Goal: Transaction & Acquisition: Obtain resource

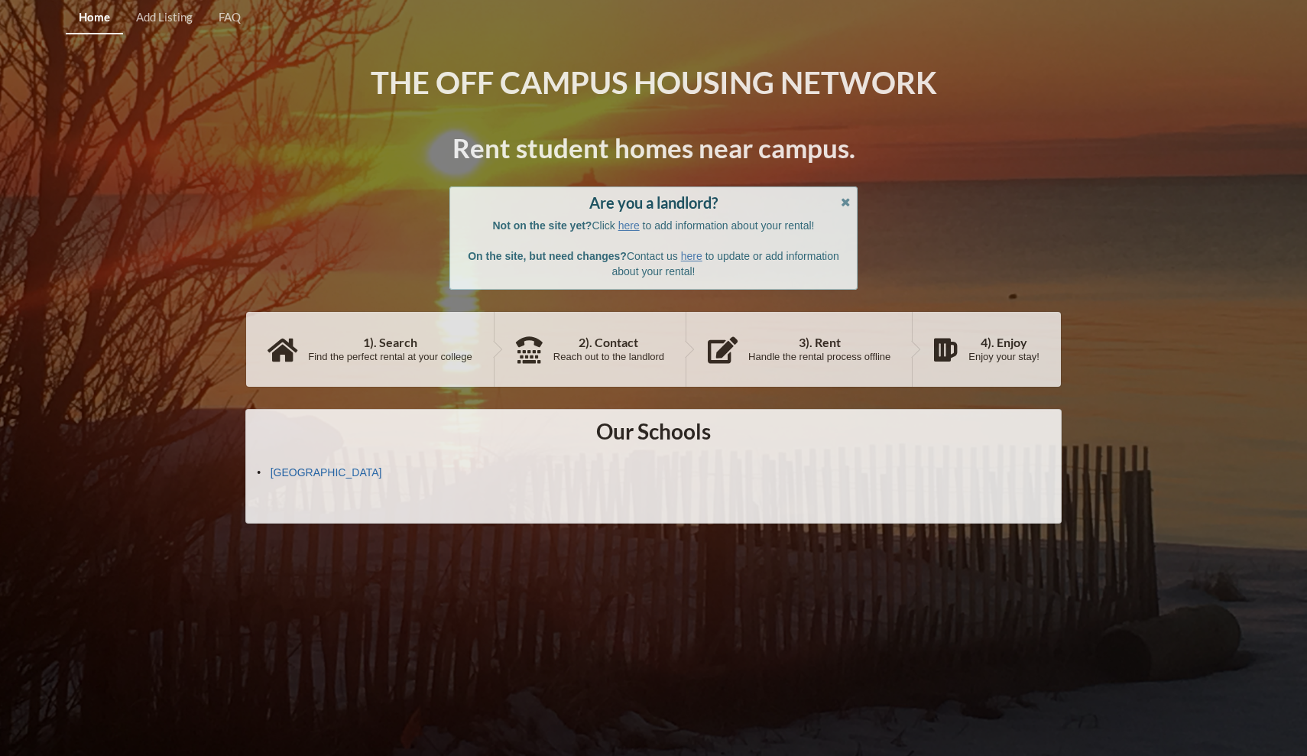
click at [337, 469] on link "[GEOGRAPHIC_DATA]" at bounding box center [327, 472] width 112 height 12
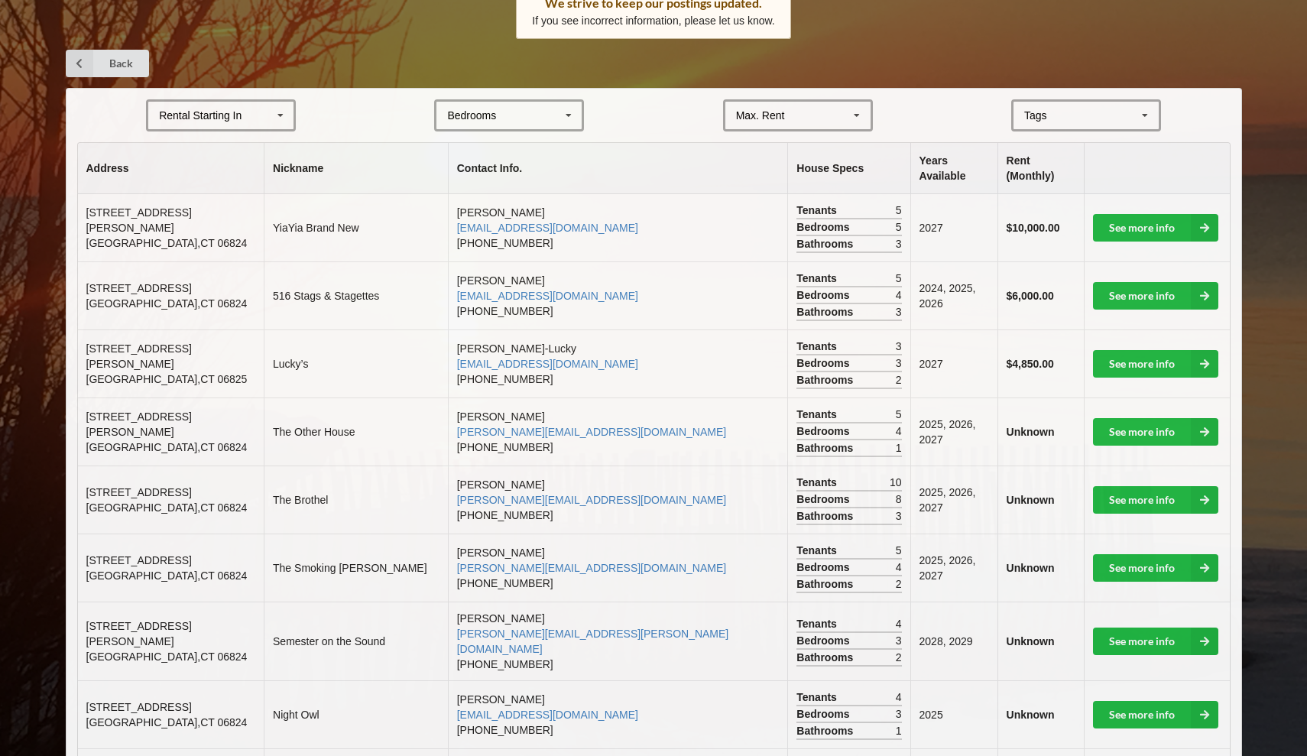
scroll to position [265, 0]
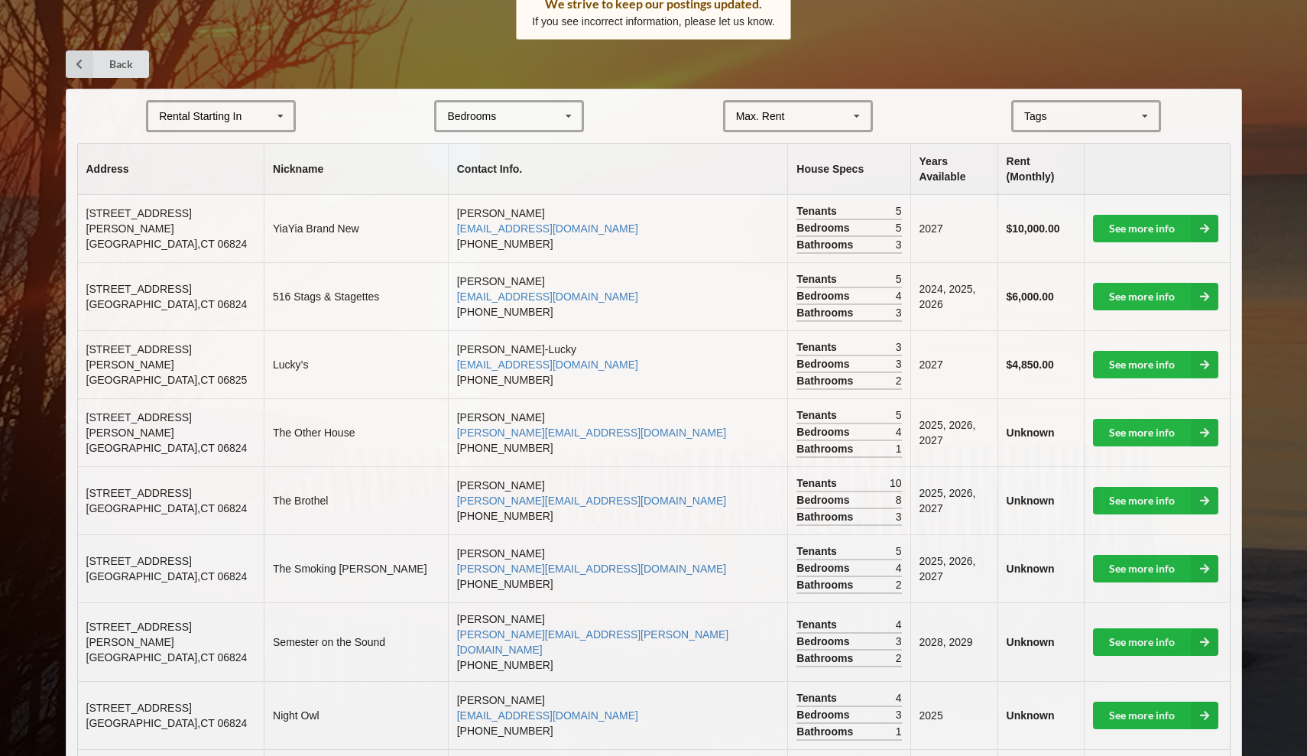
click at [557, 109] on icon at bounding box center [568, 116] width 23 height 28
click at [504, 190] on div "3" at bounding box center [508, 200] width 145 height 28
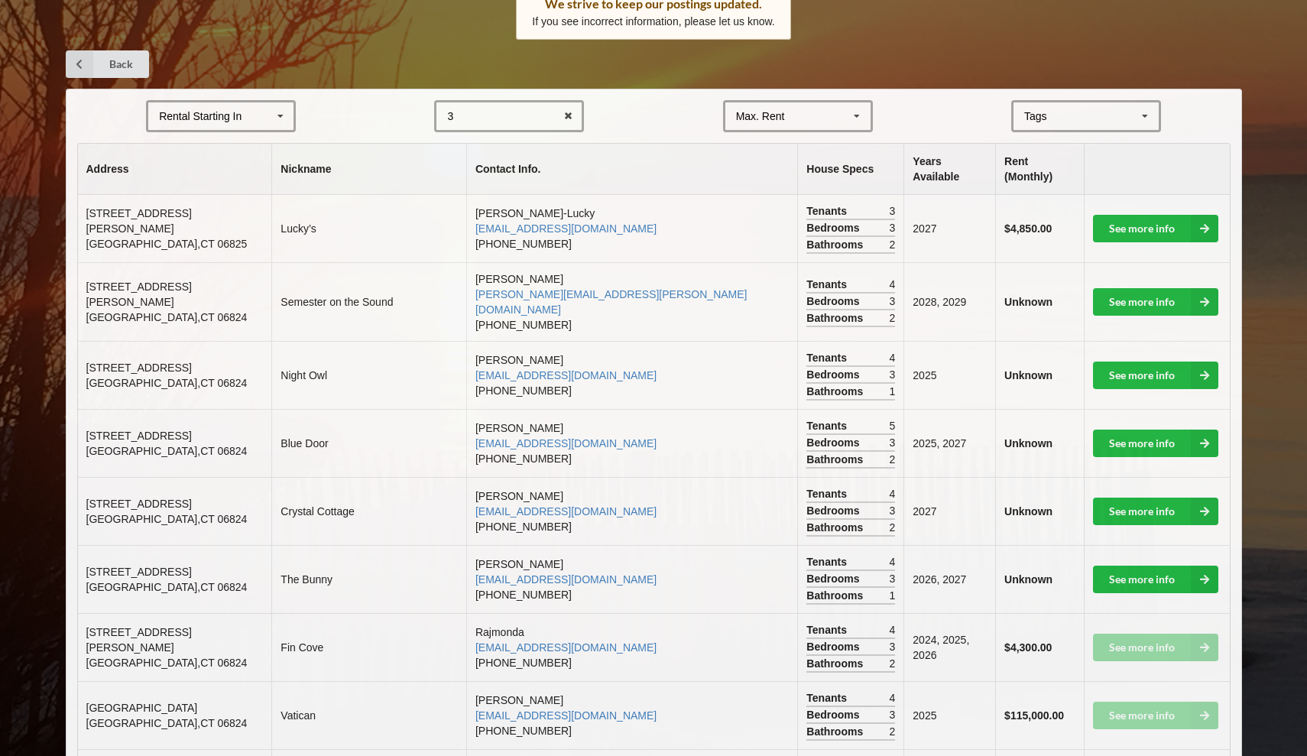
click at [271, 115] on icon at bounding box center [280, 116] width 23 height 28
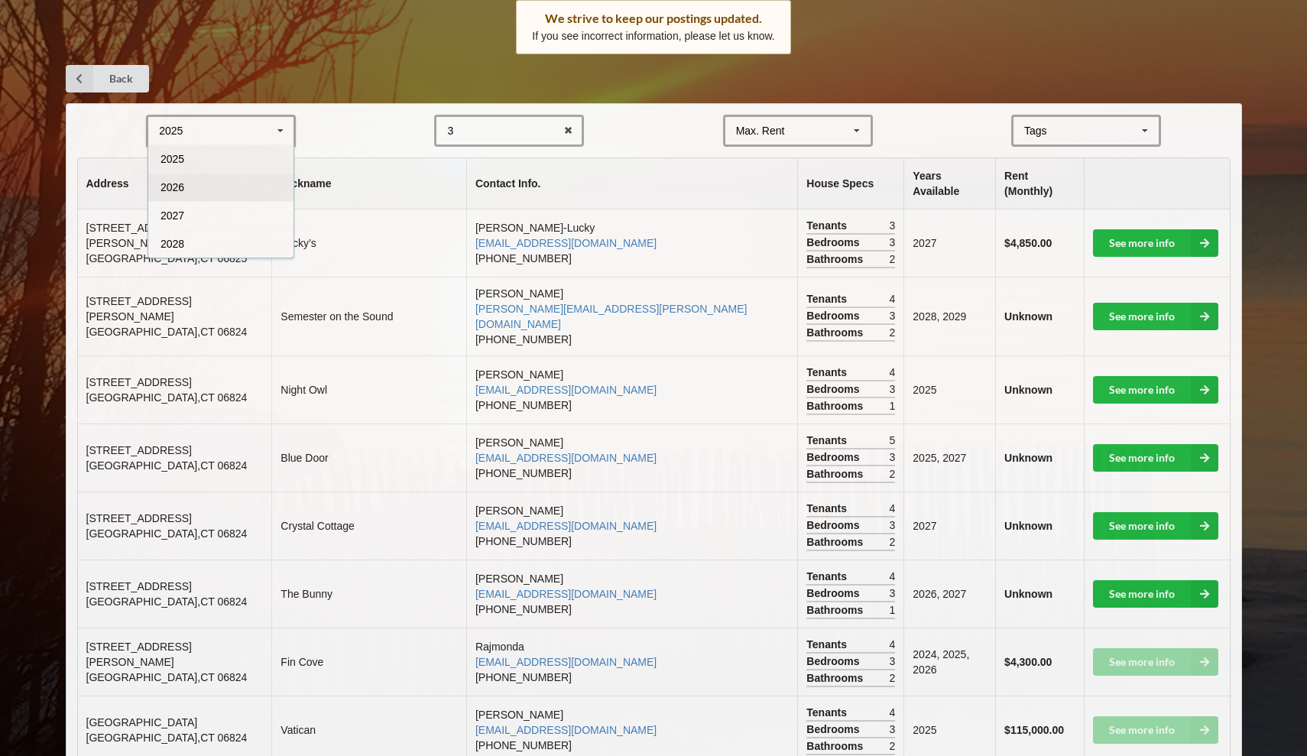
scroll to position [238, 0]
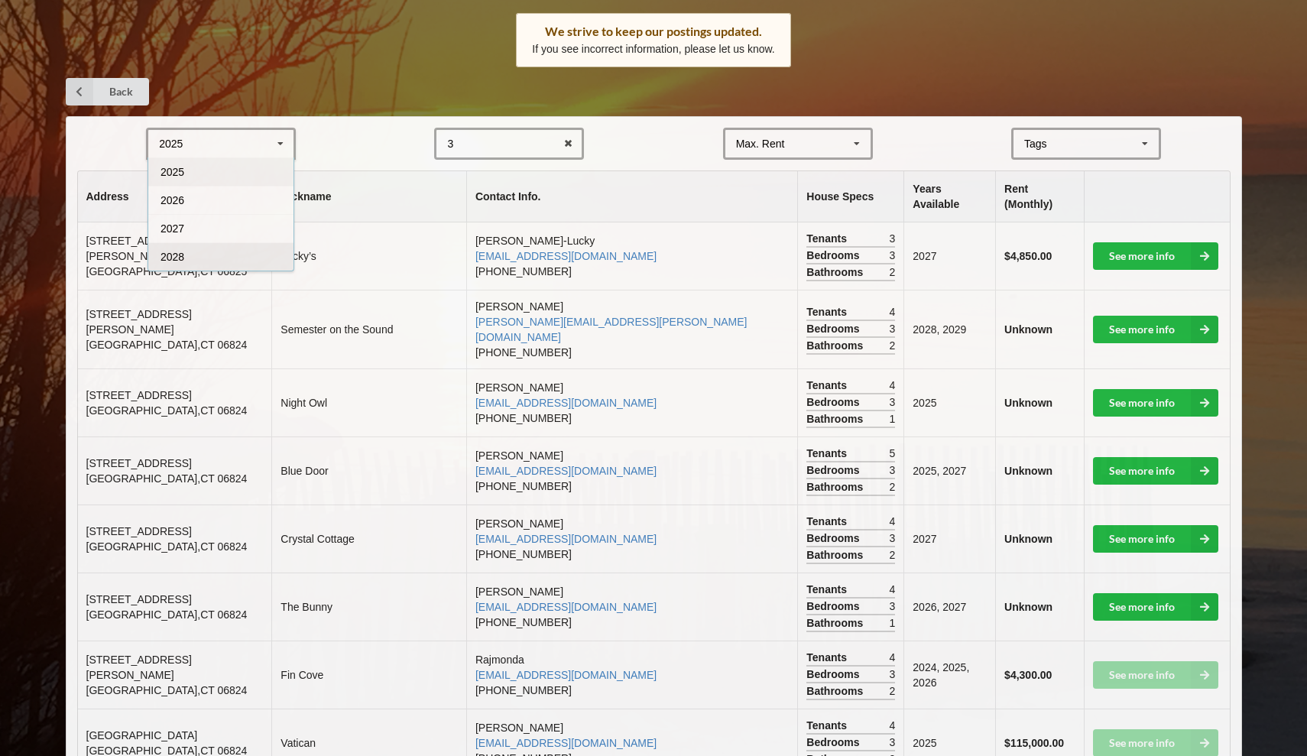
click at [204, 255] on div "2028" at bounding box center [220, 256] width 145 height 28
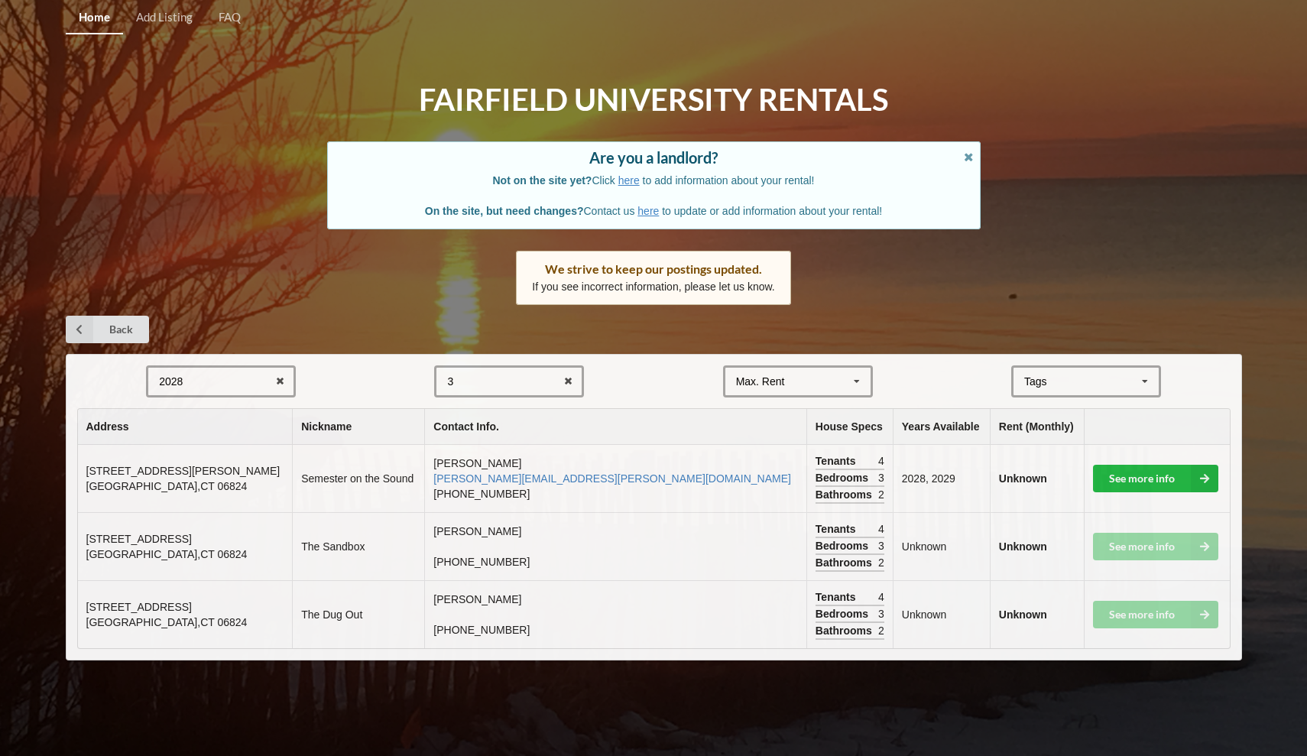
click at [530, 377] on div "3 1 2 3 4 5 6 7 8" at bounding box center [509, 381] width 150 height 32
click at [526, 543] on div "6" at bounding box center [508, 550] width 145 height 28
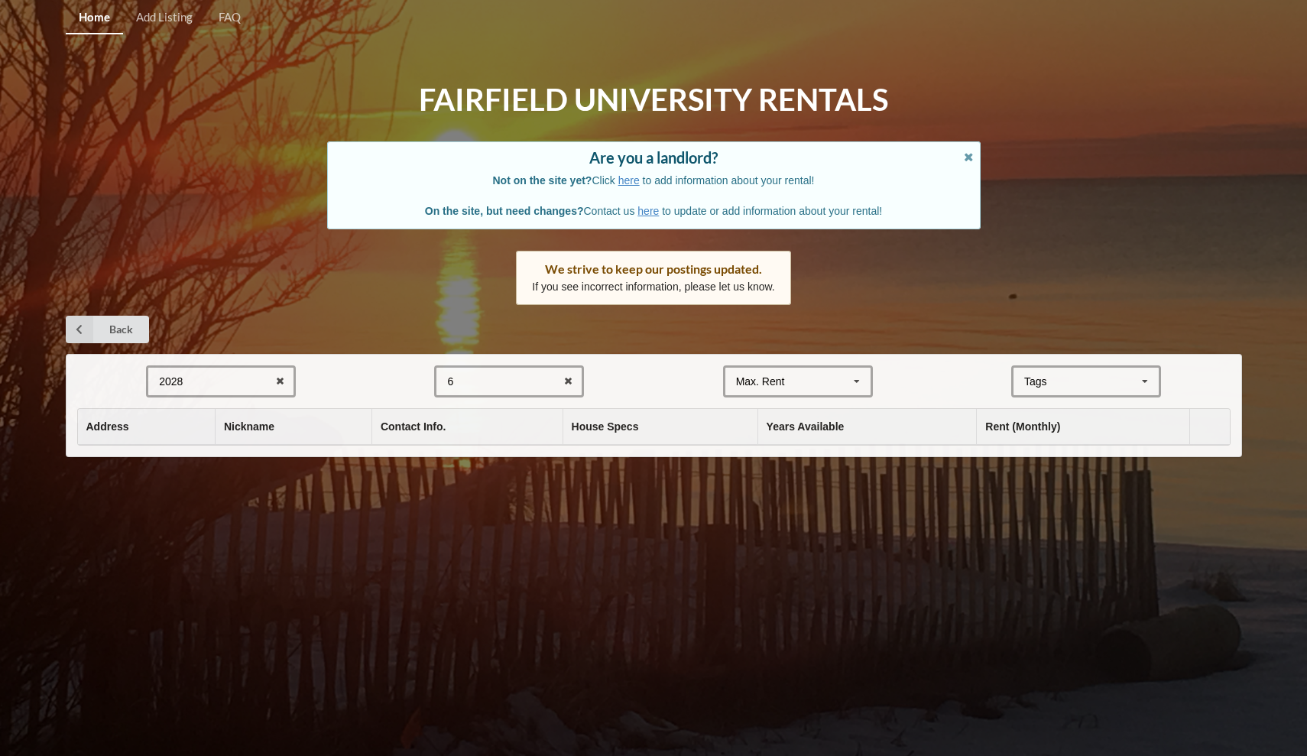
click at [524, 378] on div "6 1 2 3 4 5 6 7 8" at bounding box center [509, 381] width 150 height 32
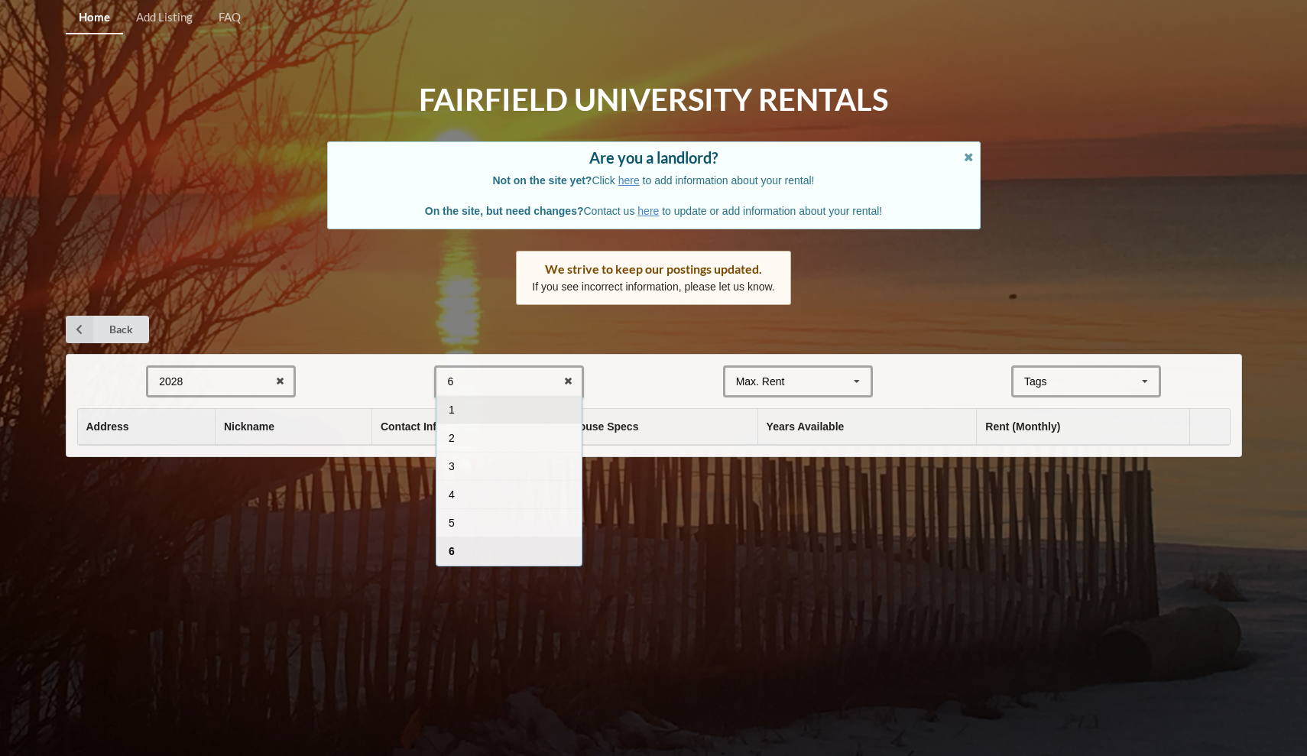
click at [514, 404] on div "1" at bounding box center [508, 409] width 145 height 28
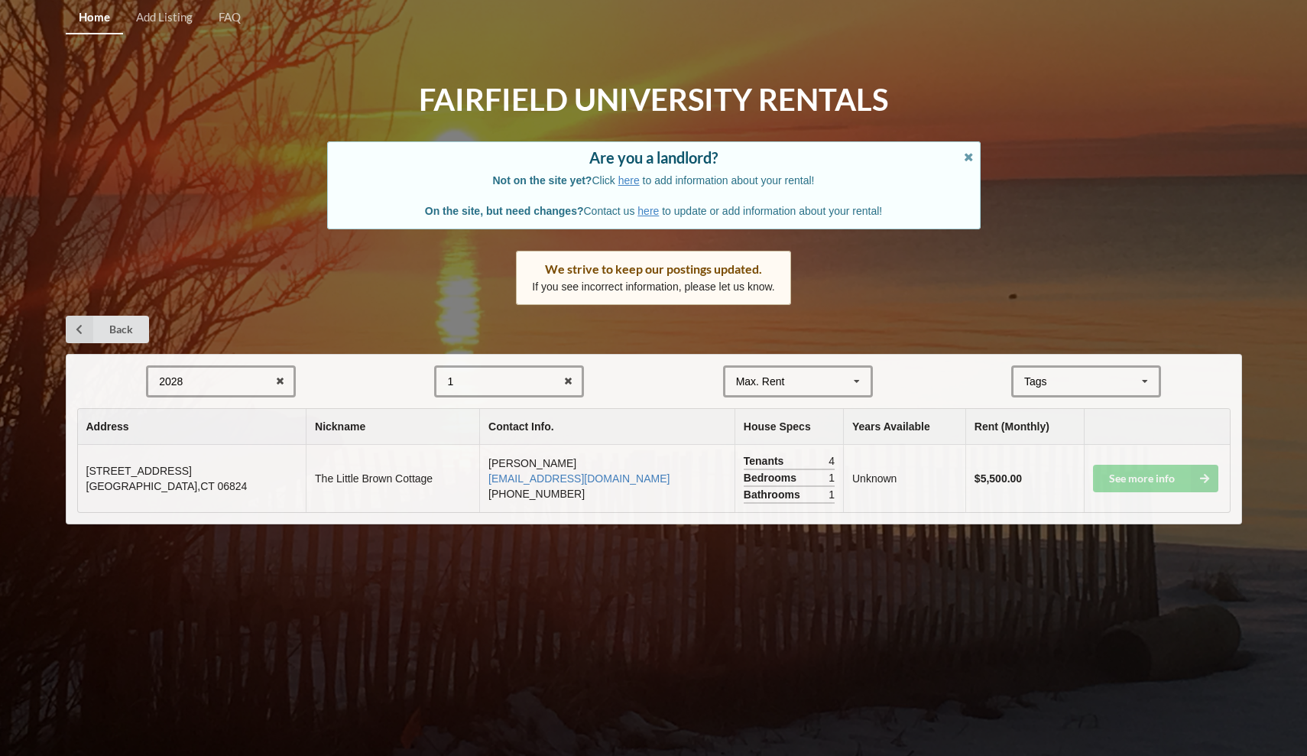
click at [469, 370] on div "1 1 2 3 4 5 6 7 8" at bounding box center [509, 381] width 150 height 32
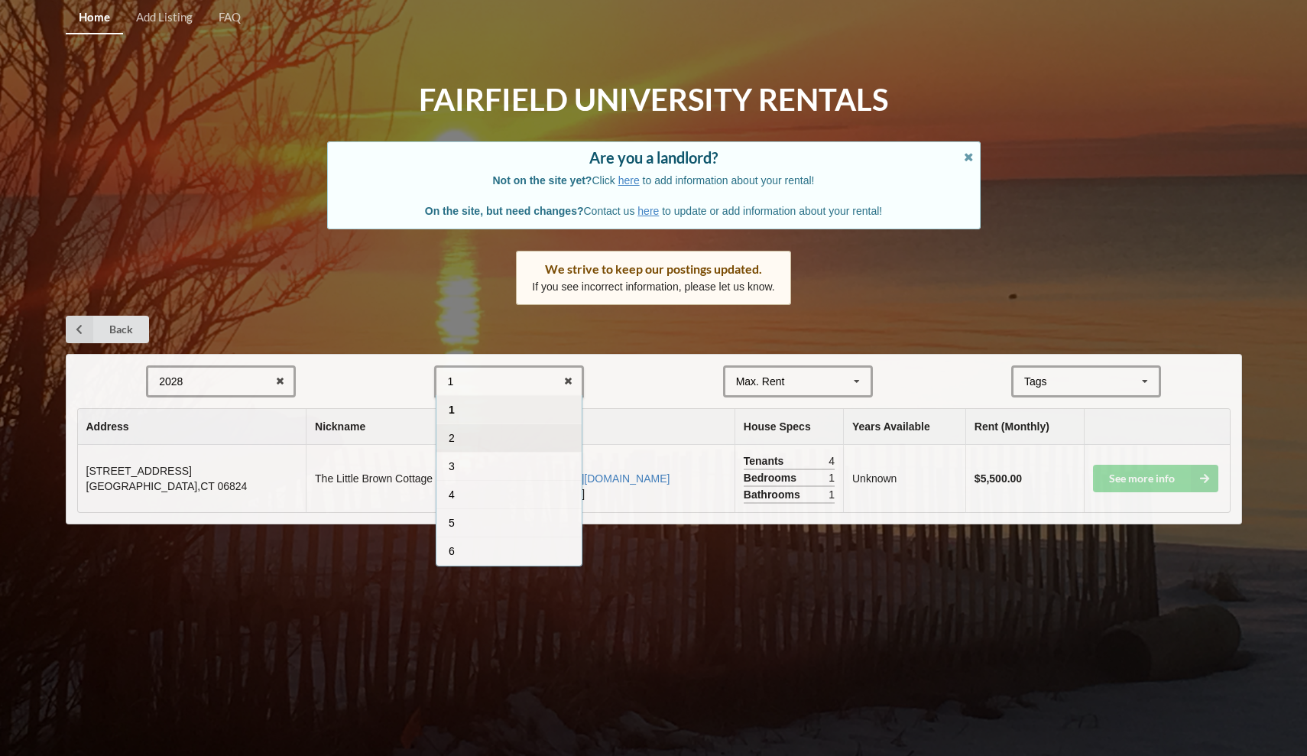
click at [455, 423] on div "2" at bounding box center [508, 437] width 145 height 28
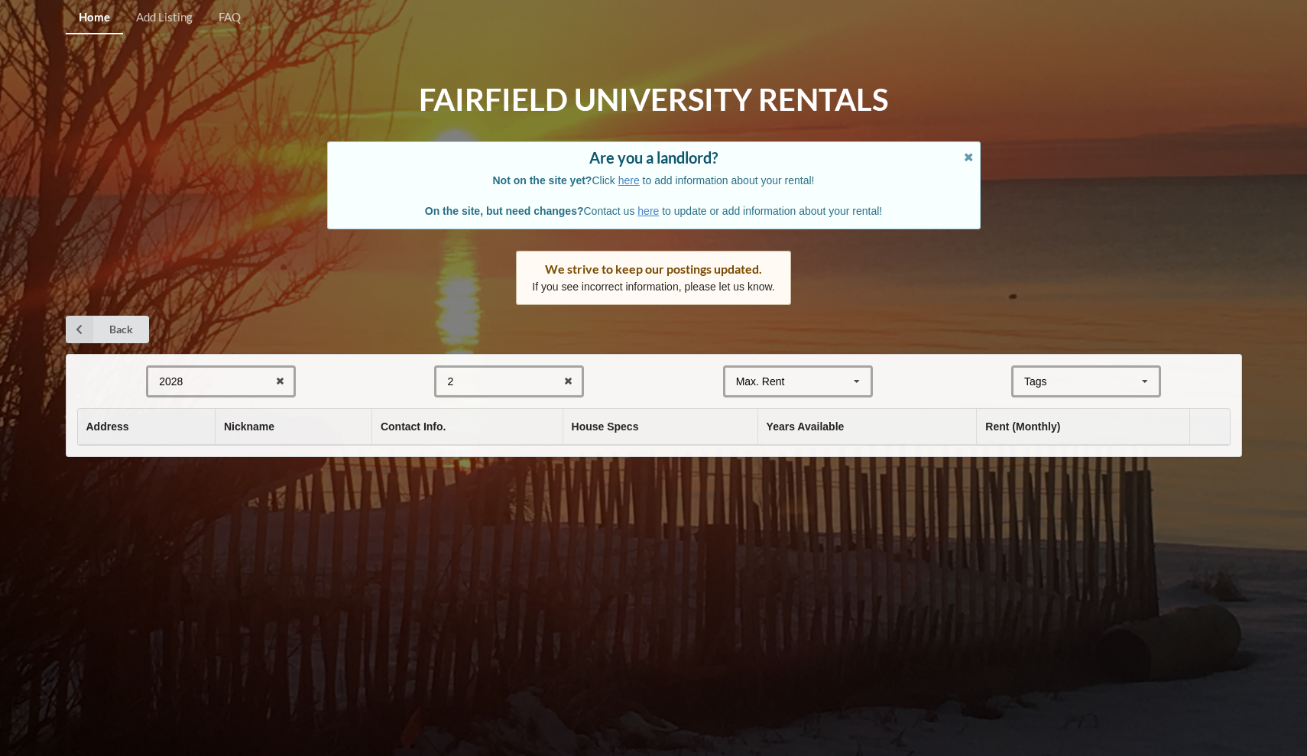
click at [446, 378] on div "2 1 2 3 4 5 6 7 8" at bounding box center [509, 381] width 150 height 32
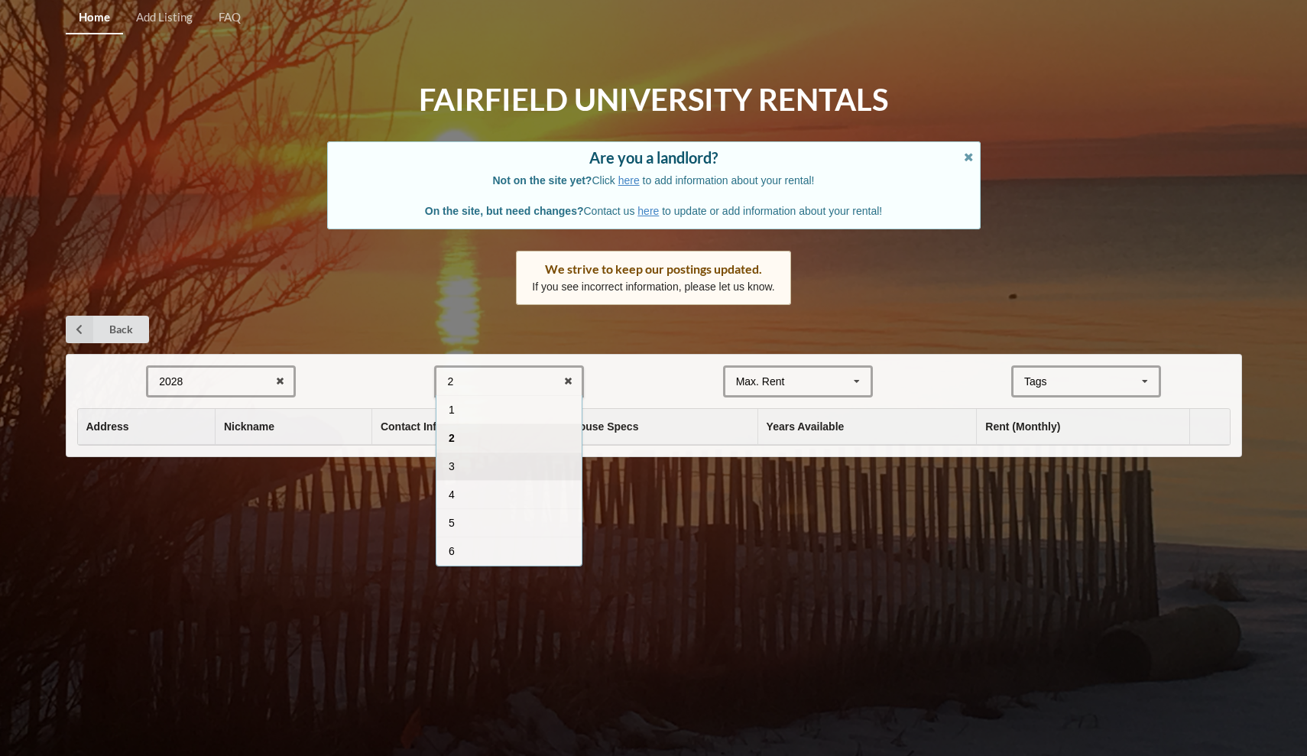
click at [449, 452] on div "3" at bounding box center [508, 466] width 145 height 28
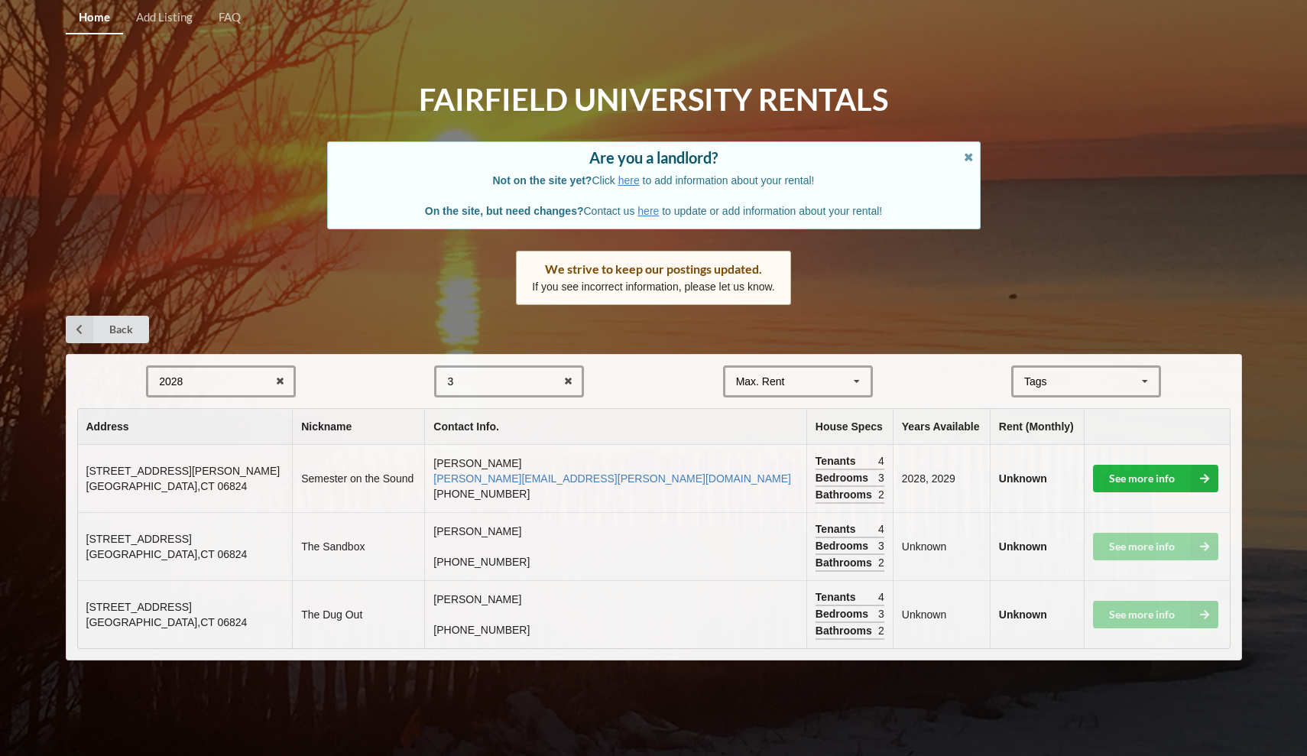
click at [451, 368] on div "3 1 2 3 4 5 6 7 8" at bounding box center [509, 381] width 150 height 32
click at [125, 320] on link "Back" at bounding box center [107, 330] width 83 height 28
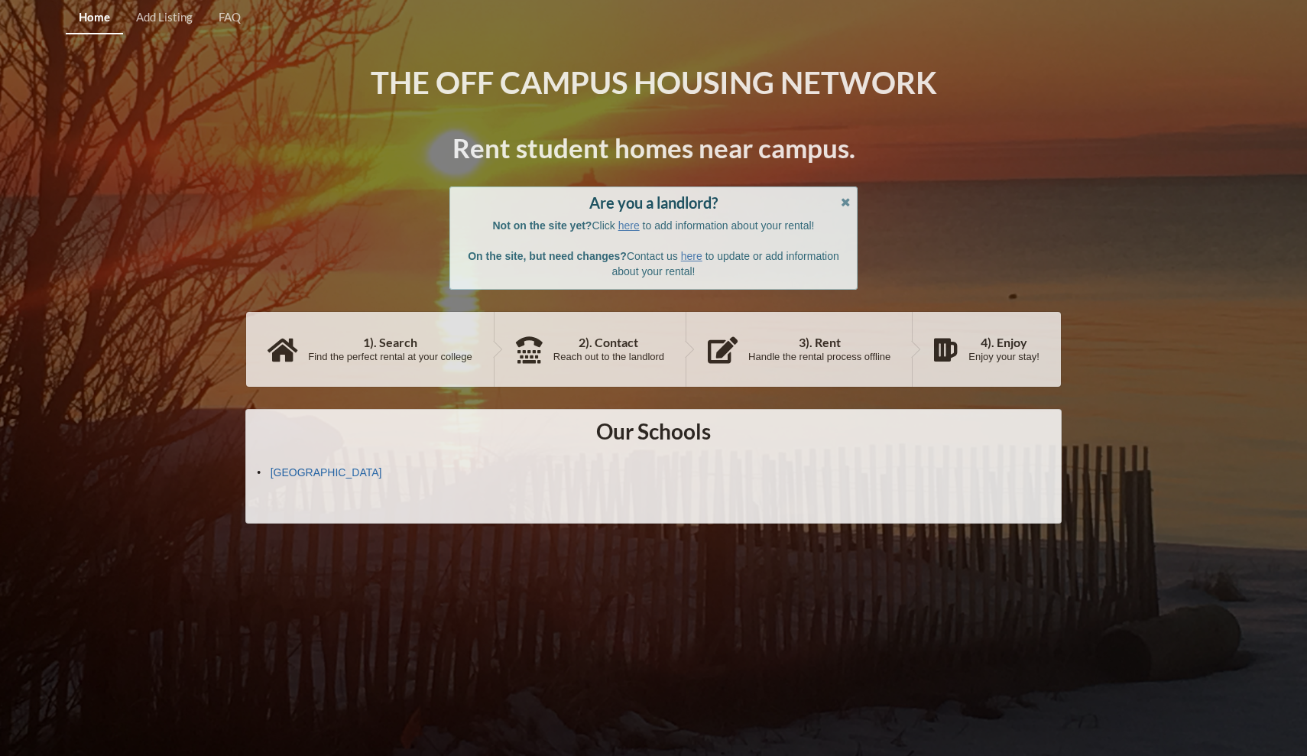
click at [314, 471] on link "[GEOGRAPHIC_DATA]" at bounding box center [327, 472] width 112 height 12
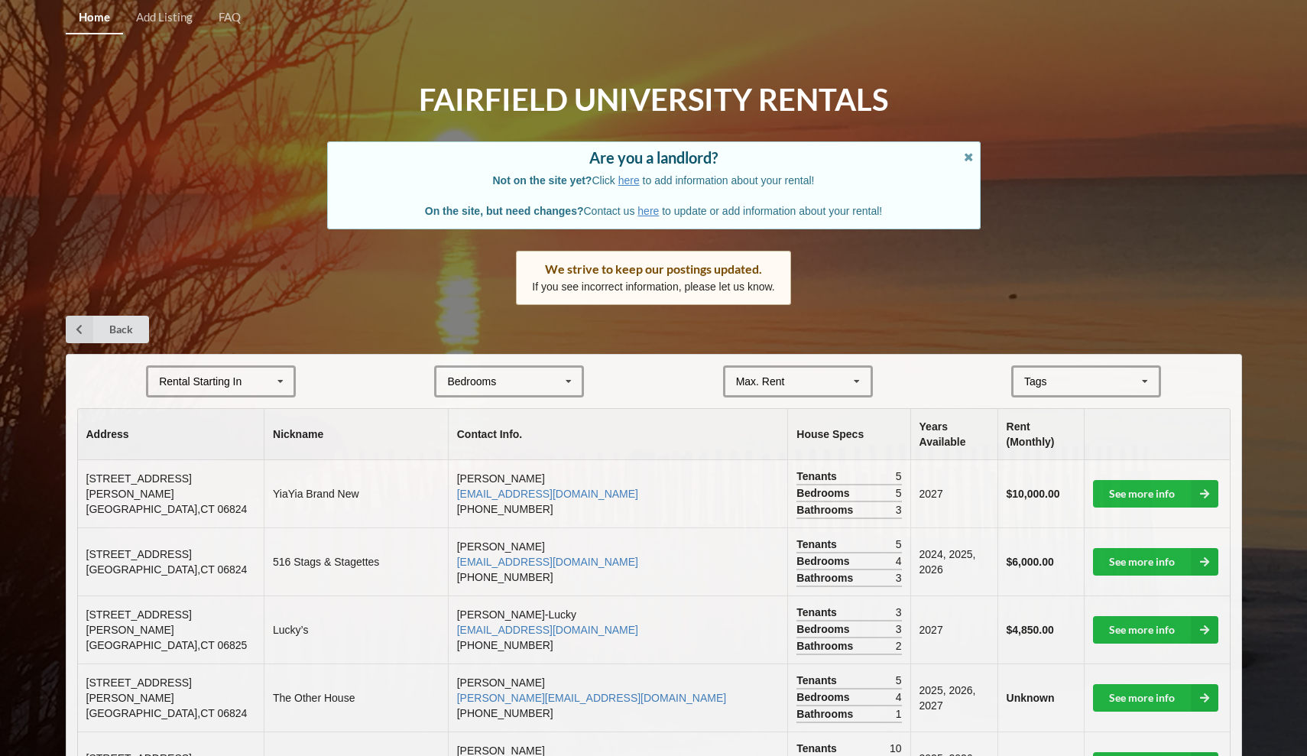
click at [549, 365] on div "Bedrooms 1 2 3 4 5 6 7 8" at bounding box center [509, 381] width 150 height 32
click at [559, 440] on div "2" at bounding box center [508, 437] width 145 height 28
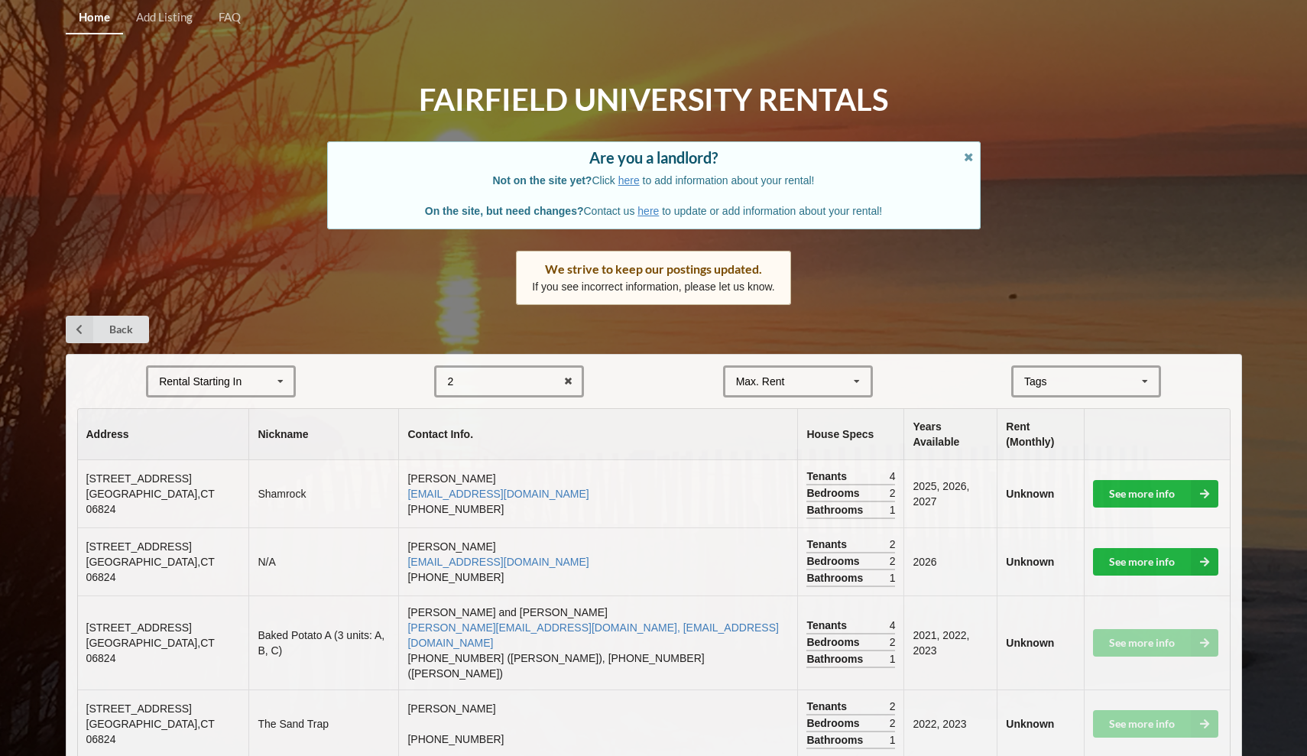
click at [245, 374] on div "Rental Starting In [DATE] 2026 2027 2028" at bounding box center [221, 381] width 150 height 32
click at [209, 488] on div "2028" at bounding box center [220, 494] width 145 height 28
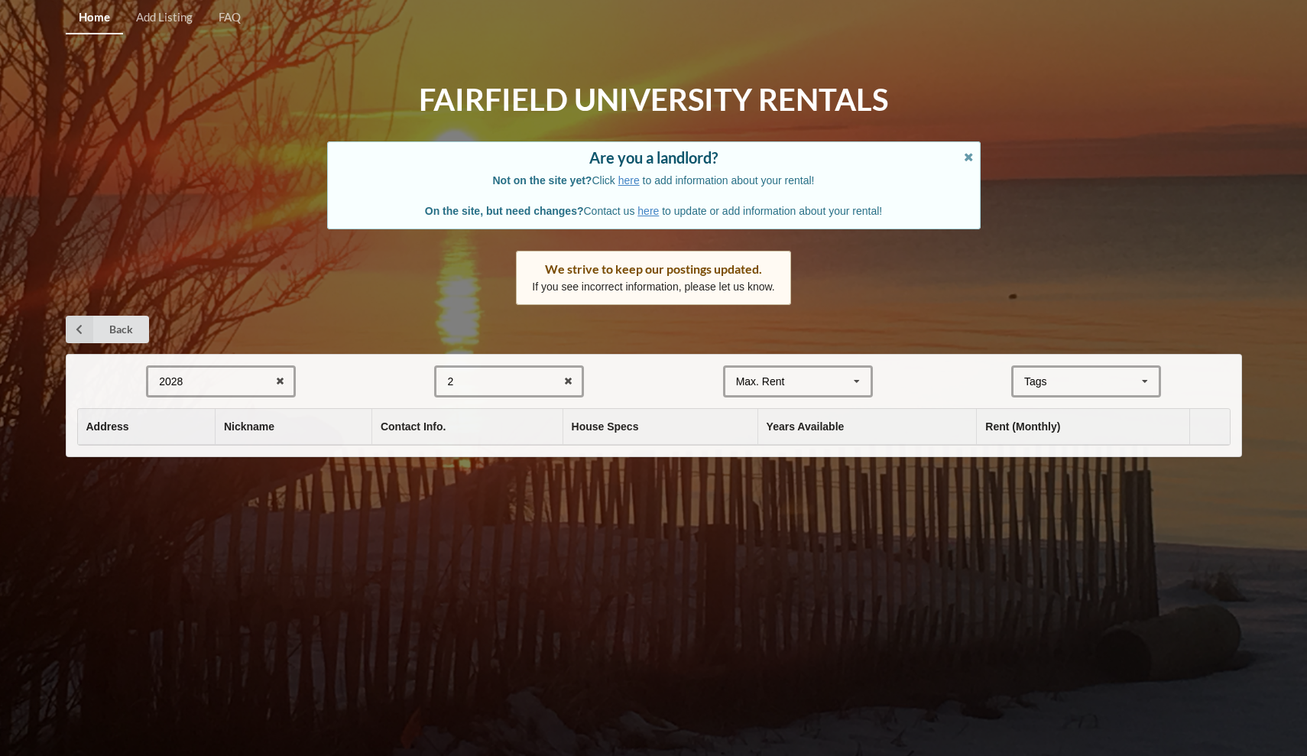
click at [515, 366] on div "2 1 2 3 4 5 6 7 8" at bounding box center [509, 381] width 150 height 32
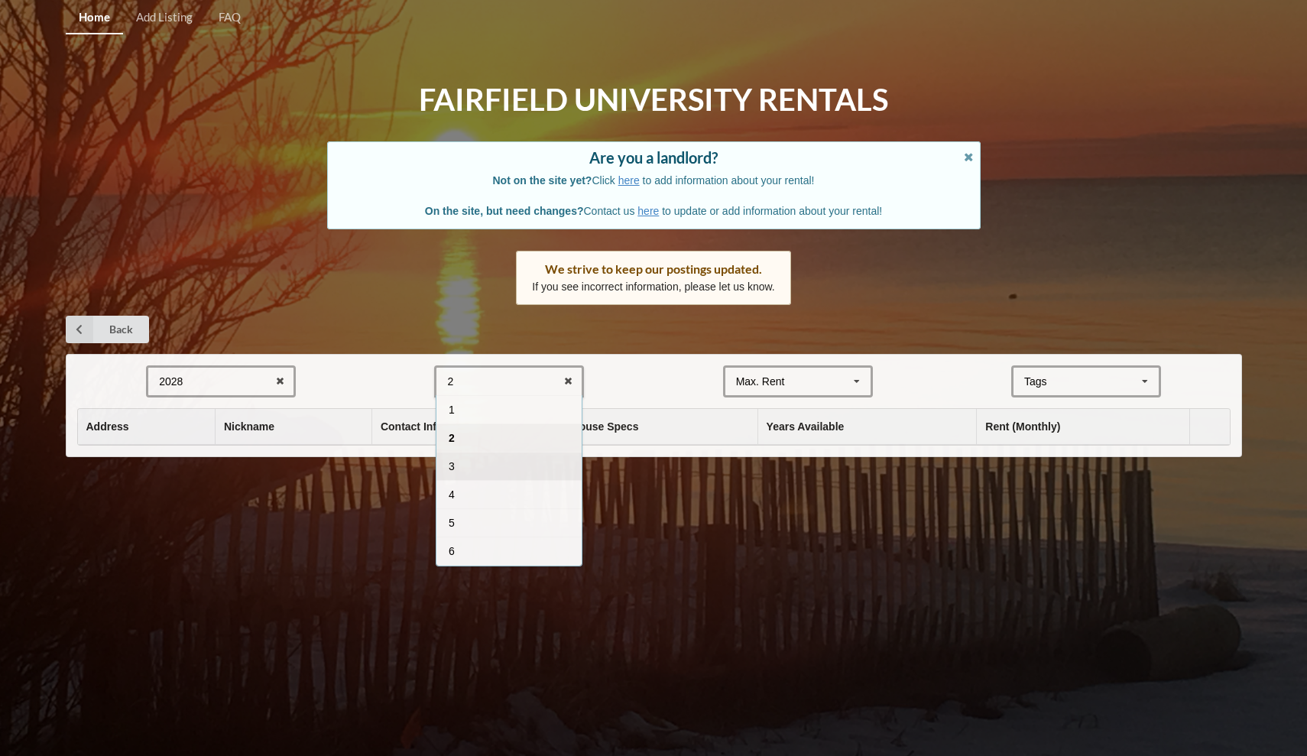
click at [469, 467] on div "3" at bounding box center [508, 466] width 145 height 28
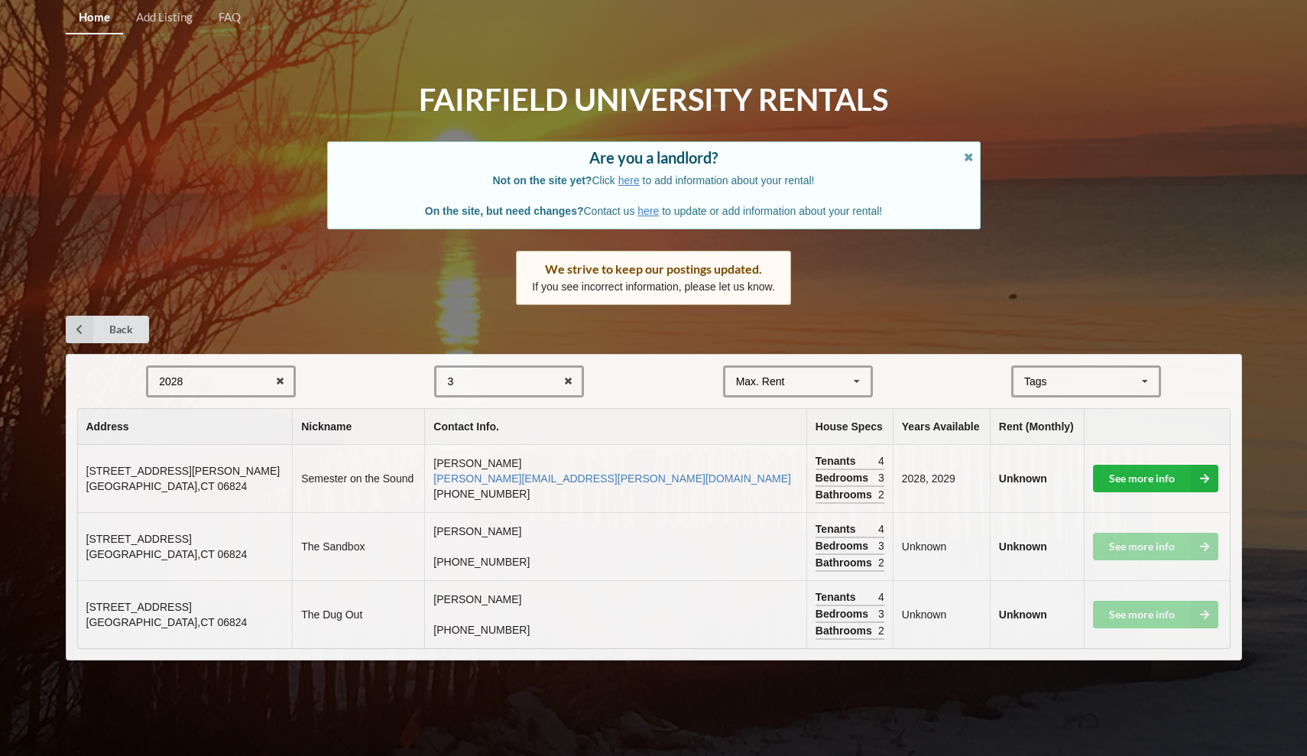
click at [296, 599] on td "The Dug Out" at bounding box center [358, 614] width 132 height 68
click at [1161, 602] on td "See more info" at bounding box center [1157, 614] width 146 height 68
click at [164, 601] on span "[STREET_ADDRESS]" at bounding box center [138, 607] width 105 height 12
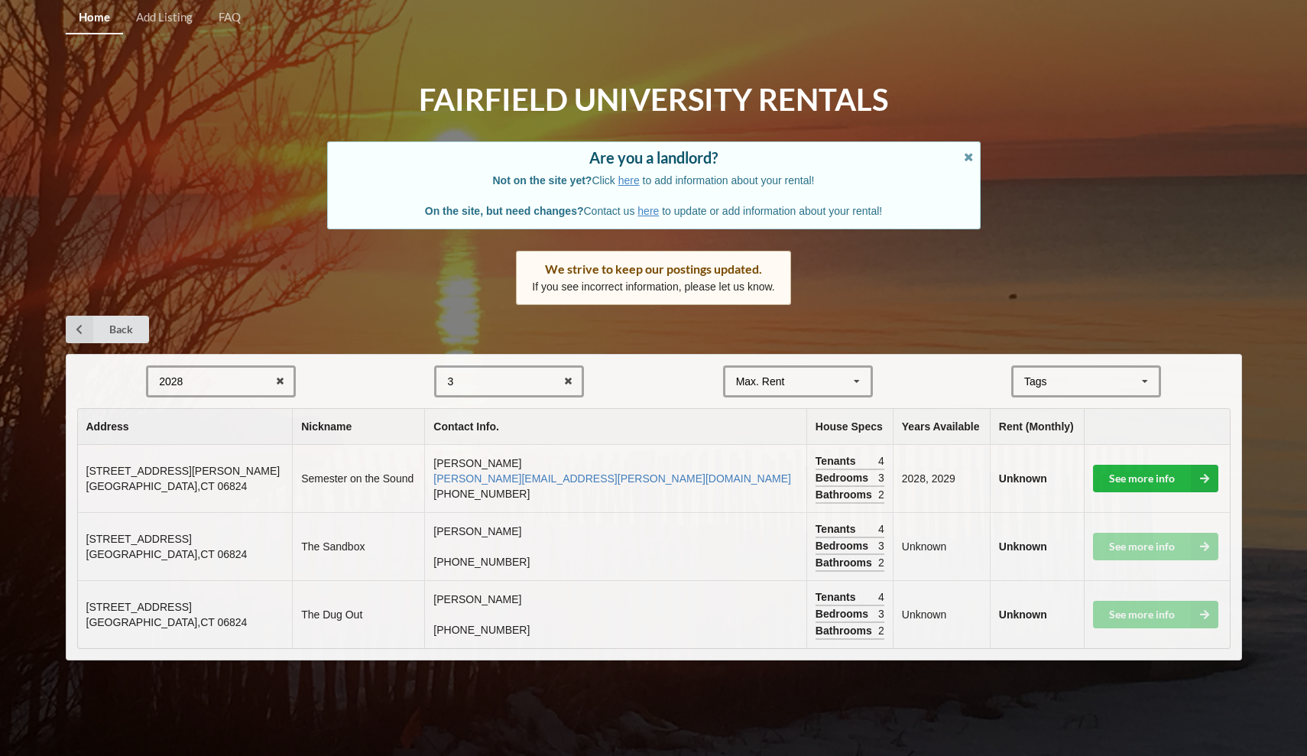
click at [316, 585] on td "The Dug Out" at bounding box center [358, 614] width 132 height 68
drag, startPoint x: 83, startPoint y: 597, endPoint x: 225, endPoint y: 599, distance: 141.4
click at [225, 599] on td "[STREET_ADDRESS]" at bounding box center [185, 614] width 215 height 68
copy span "[STREET_ADDRESS]"
click at [1190, 471] on link "See more info" at bounding box center [1155, 479] width 125 height 28
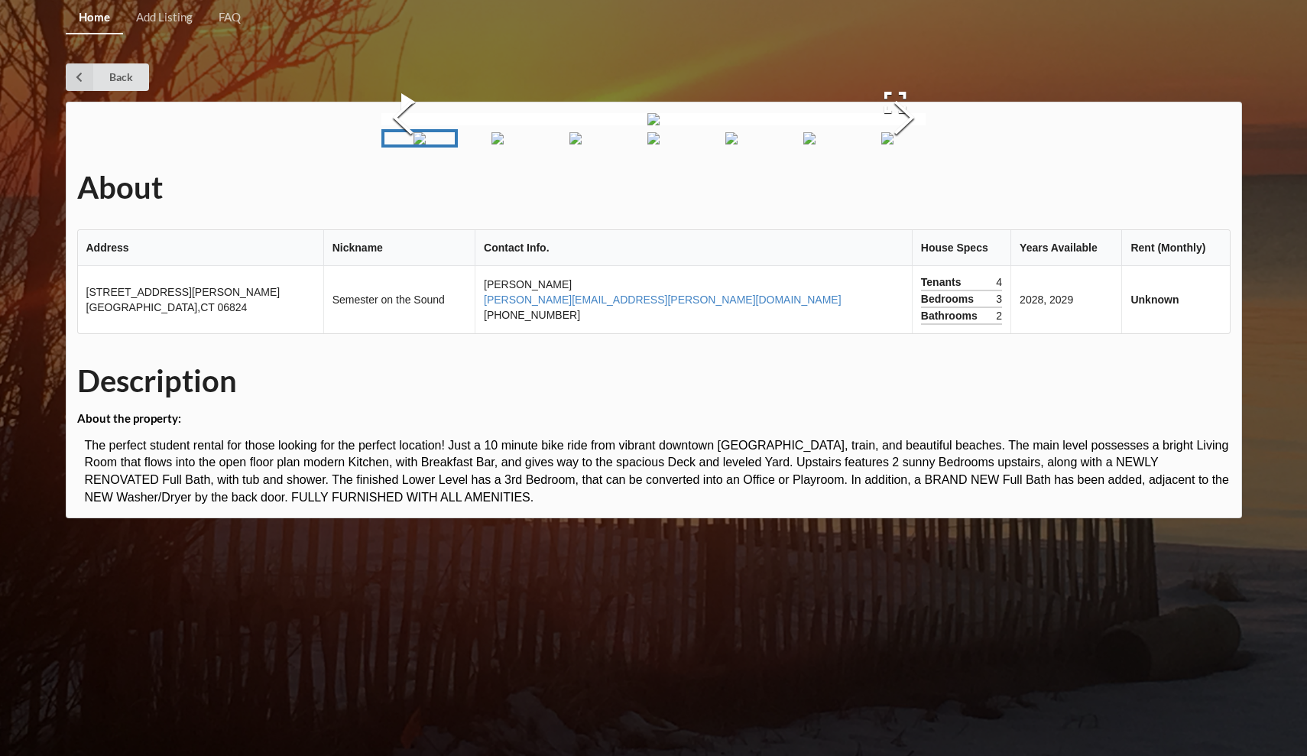
click at [501, 144] on img "Go to Slide 2" at bounding box center [497, 138] width 12 height 12
click at [569, 144] on img "Go to Slide 3" at bounding box center [575, 138] width 12 height 12
click at [653, 144] on img "Go to Slide 4" at bounding box center [653, 138] width 12 height 12
click at [582, 144] on img "Go to Slide 3" at bounding box center [575, 138] width 12 height 12
click at [731, 144] on img "Go to Slide 5" at bounding box center [731, 138] width 12 height 12
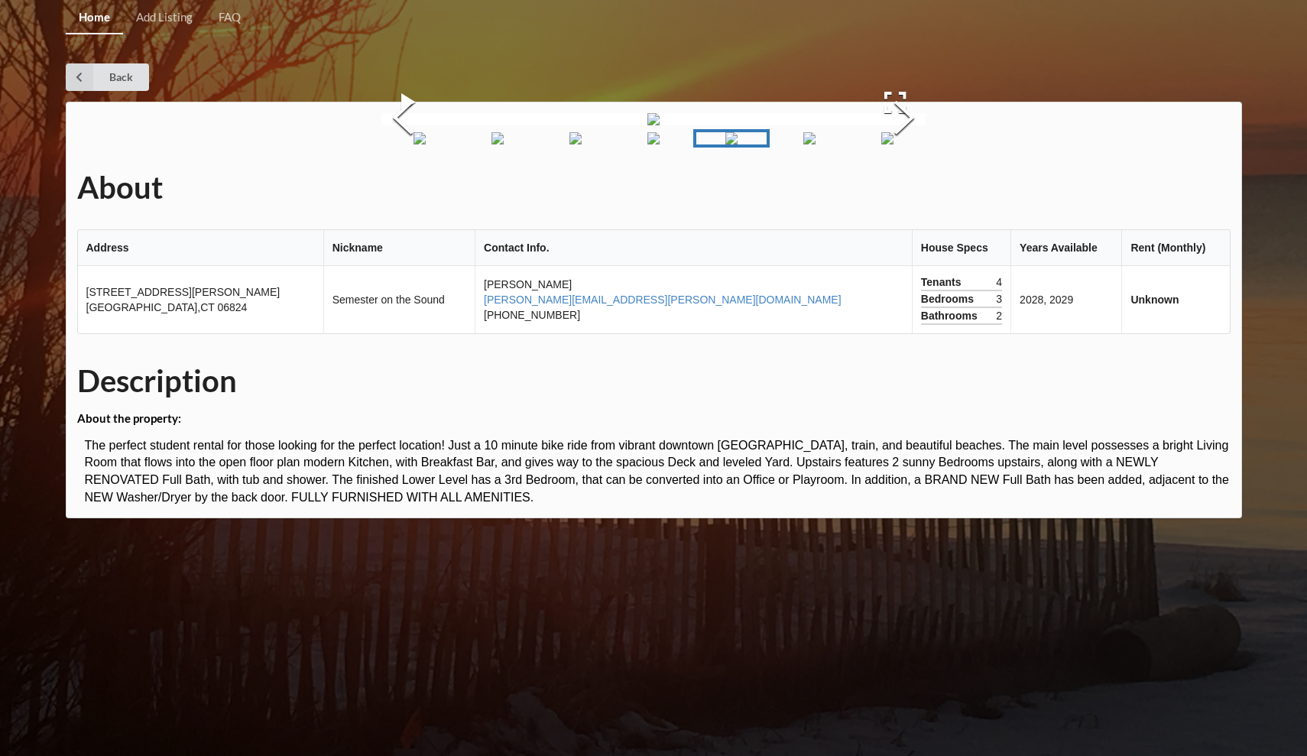
click at [803, 144] on img "Go to Slide 6" at bounding box center [809, 138] width 12 height 12
click at [886, 144] on img "Go to Slide 7" at bounding box center [887, 138] width 12 height 12
click at [413, 144] on img "Go to Slide 1" at bounding box center [419, 138] width 12 height 12
click at [119, 73] on link "Back" at bounding box center [107, 77] width 83 height 28
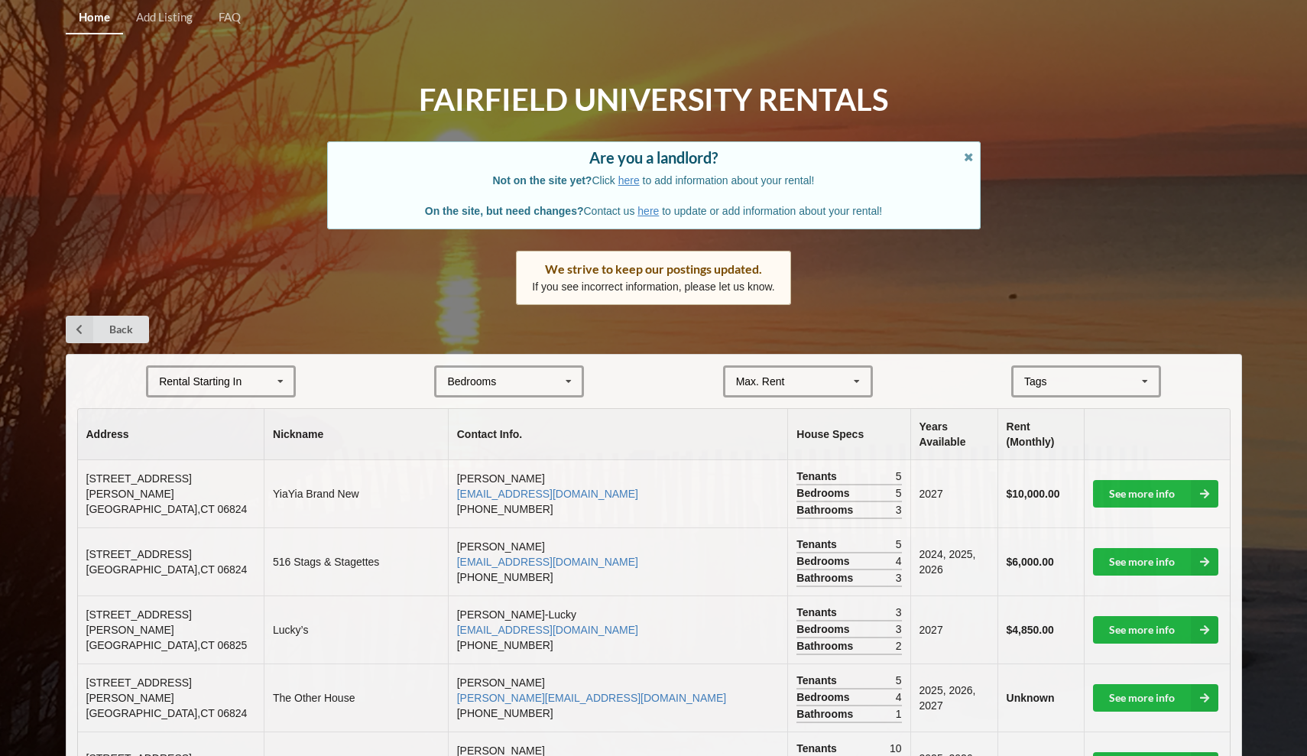
click at [284, 369] on icon at bounding box center [280, 382] width 23 height 28
click at [280, 378] on icon at bounding box center [280, 382] width 23 height 28
click at [239, 495] on div "2028" at bounding box center [220, 494] width 145 height 28
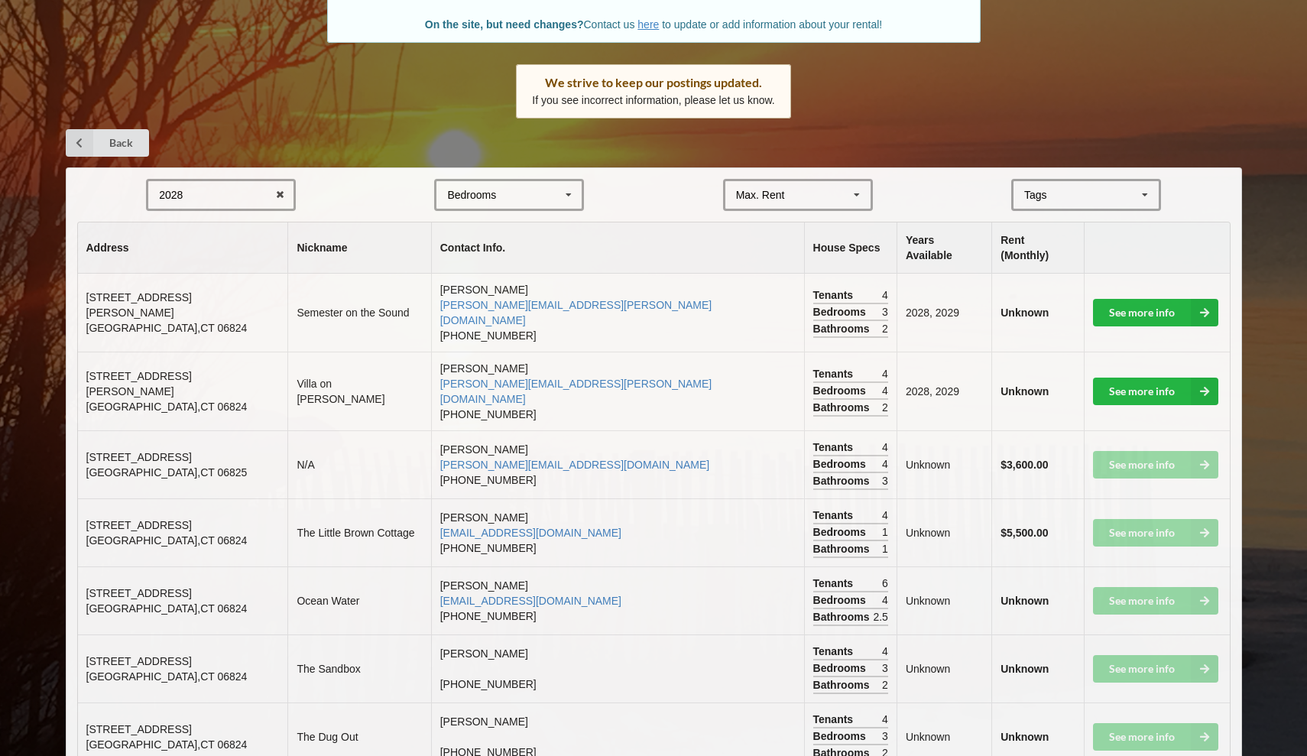
scroll to position [186, 0]
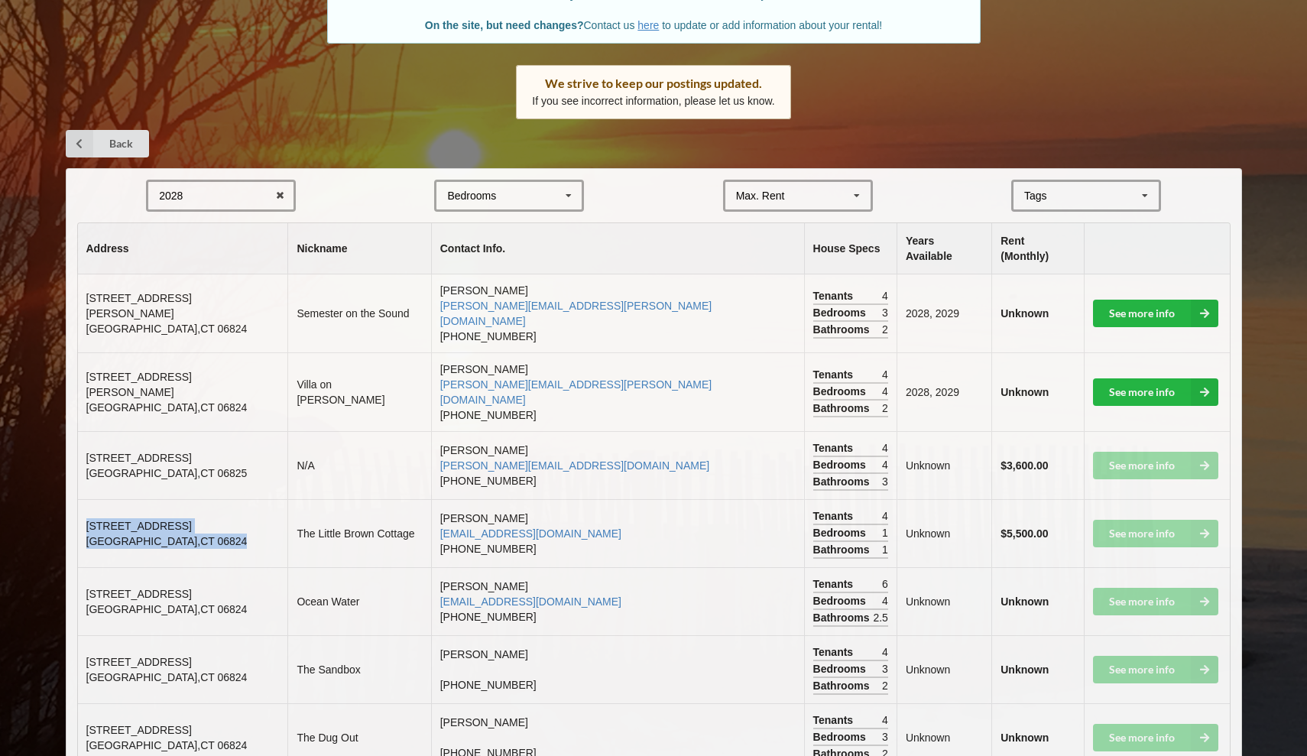
drag, startPoint x: 87, startPoint y: 474, endPoint x: 230, endPoint y: 501, distance: 145.4
copy td "[STREET_ADDRESS]"
